Goal: Transaction & Acquisition: Purchase product/service

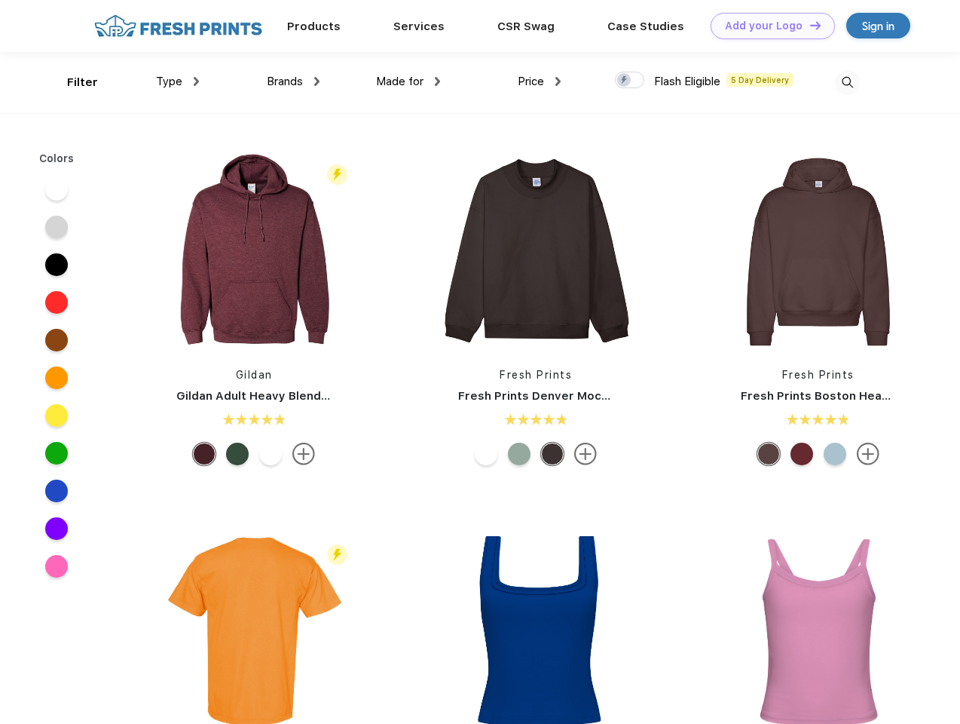
click at [767, 26] on link "Add your Logo Design Tool" at bounding box center [773, 26] width 124 height 26
click at [0, 0] on div "Design Tool" at bounding box center [0, 0] width 0 height 0
click at [809, 25] on link "Add your Logo Design Tool" at bounding box center [773, 26] width 124 height 26
click at [72, 82] on div "Filter" at bounding box center [82, 82] width 31 height 17
click at [178, 81] on span "Type" at bounding box center [169, 82] width 26 height 14
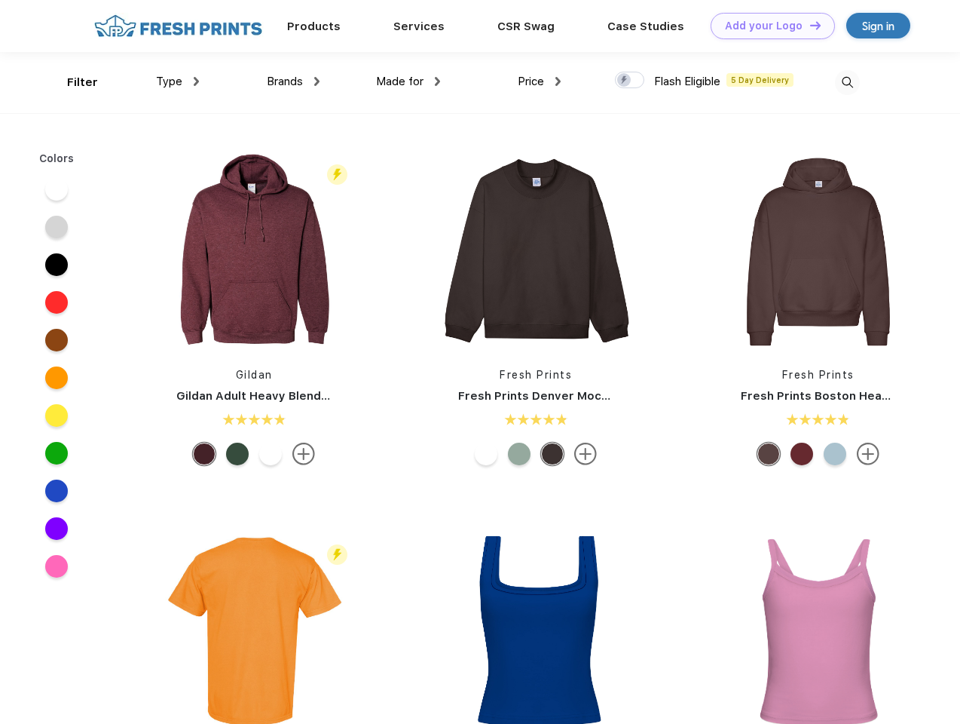
click at [293, 81] on span "Brands" at bounding box center [285, 82] width 36 height 14
click at [409, 81] on span "Made for" at bounding box center [399, 82] width 47 height 14
click at [540, 81] on span "Price" at bounding box center [531, 82] width 26 height 14
click at [630, 81] on div at bounding box center [629, 80] width 29 height 17
click at [625, 81] on input "checkbox" at bounding box center [620, 76] width 10 height 10
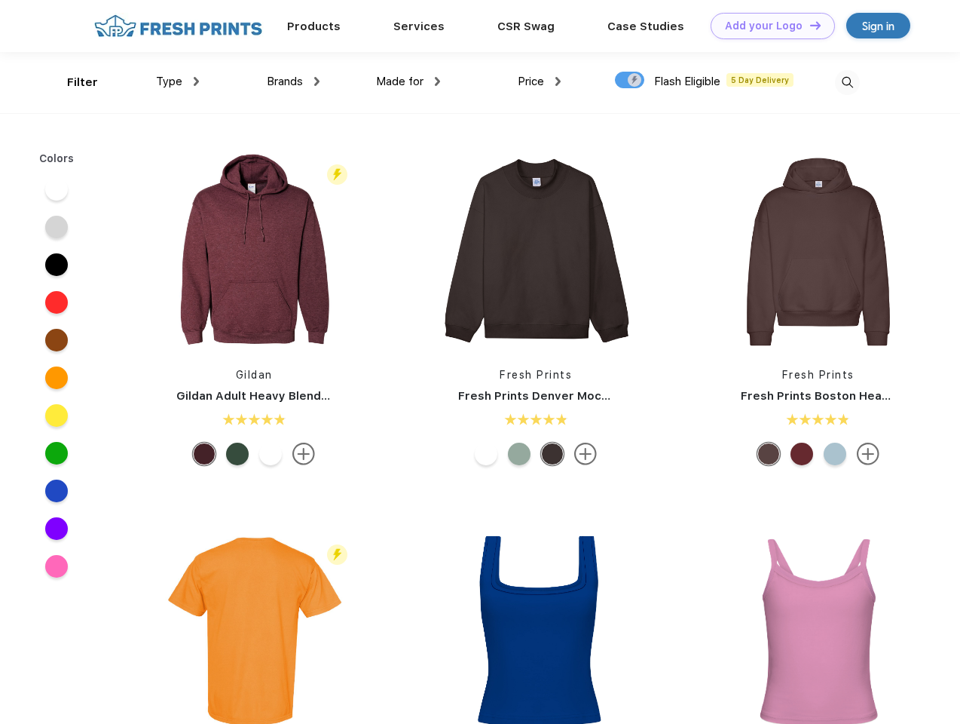
click at [847, 82] on img at bounding box center [847, 82] width 25 height 25
